Goal: Information Seeking & Learning: Learn about a topic

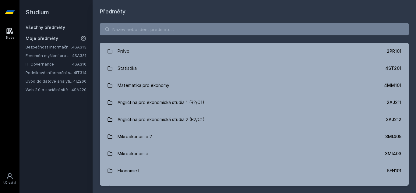
click at [55, 63] on link "IT Governance" at bounding box center [49, 64] width 47 height 6
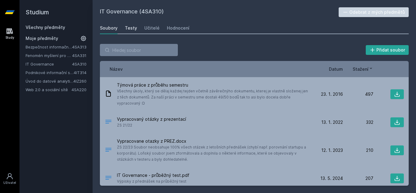
click at [126, 25] on div "Testy" at bounding box center [131, 28] width 12 height 6
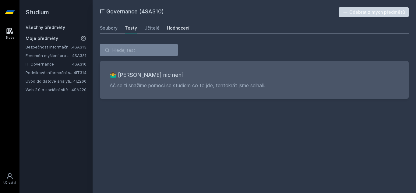
click at [172, 27] on div "Hodnocení" at bounding box center [178, 28] width 23 height 6
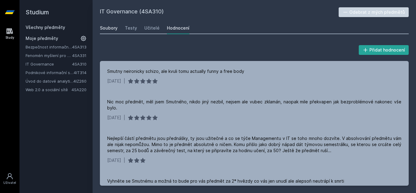
click at [109, 25] on div "Soubory" at bounding box center [109, 28] width 18 height 6
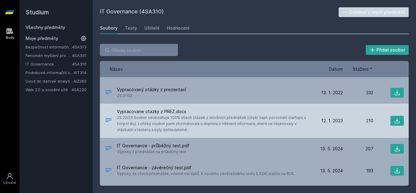
scroll to position [35, 0]
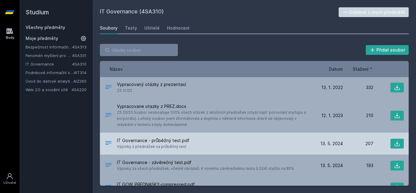
click at [172, 137] on span "IT Governance - průběžný test.pdf" at bounding box center [153, 140] width 73 height 6
